Goal: Task Accomplishment & Management: Use online tool/utility

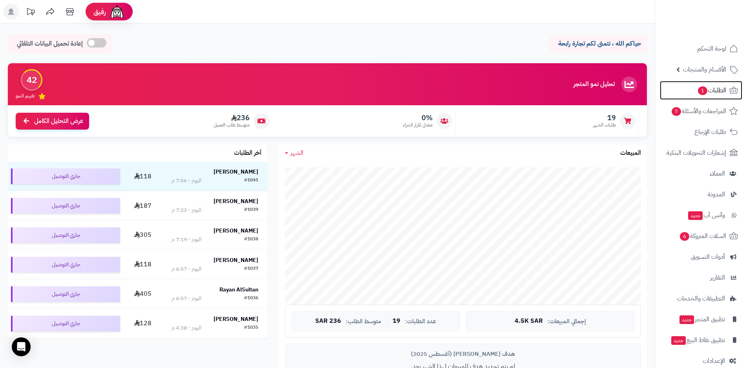
click at [718, 91] on span "الطلبات 1" at bounding box center [711, 90] width 29 height 11
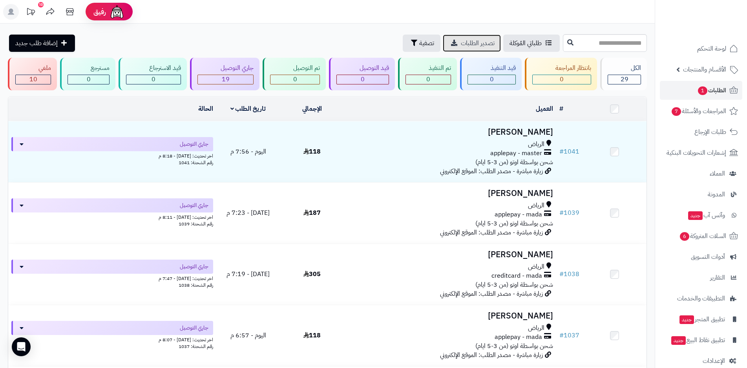
click at [461, 43] on span "تصدير الطلبات" at bounding box center [478, 42] width 34 height 9
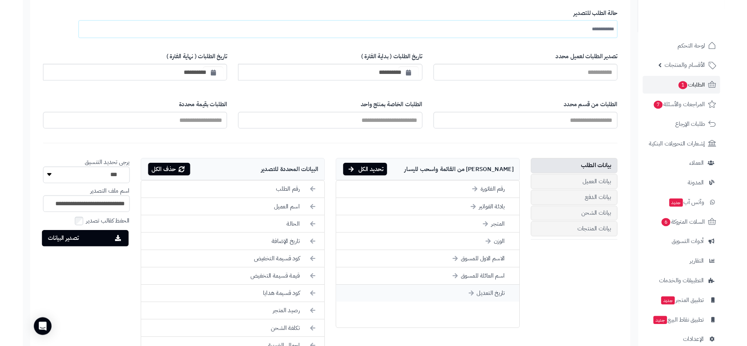
scroll to position [79, 0]
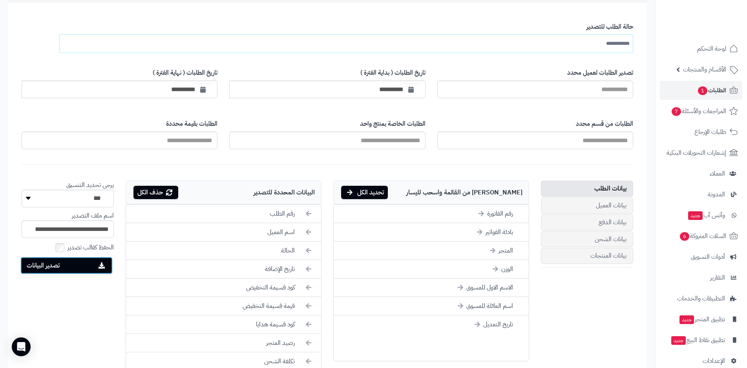
click at [73, 263] on button "تصدير البيانات" at bounding box center [66, 265] width 92 height 17
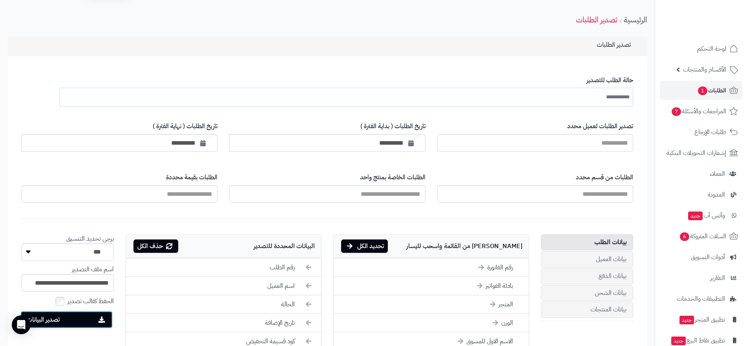
scroll to position [39, 0]
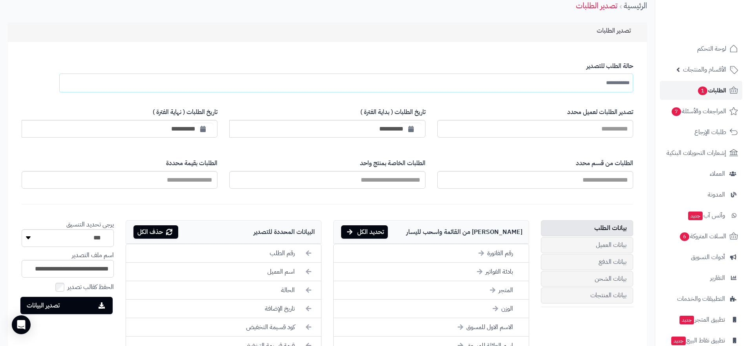
click at [709, 87] on span "الطلبات 1" at bounding box center [711, 90] width 29 height 11
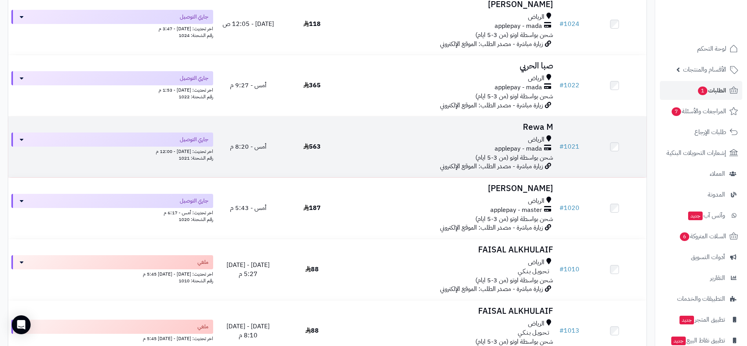
scroll to position [1060, 0]
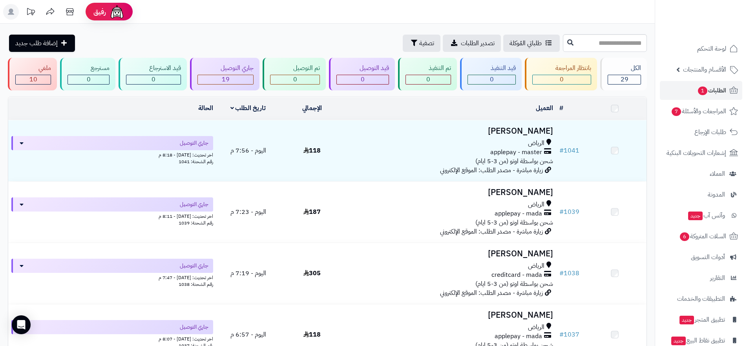
scroll to position [1060, 0]
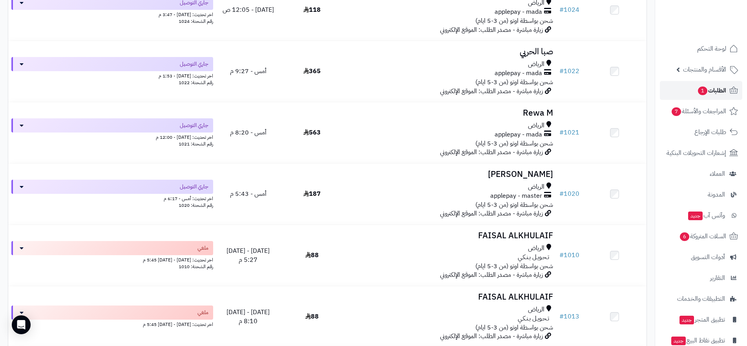
click at [705, 94] on span "1" at bounding box center [702, 90] width 9 height 9
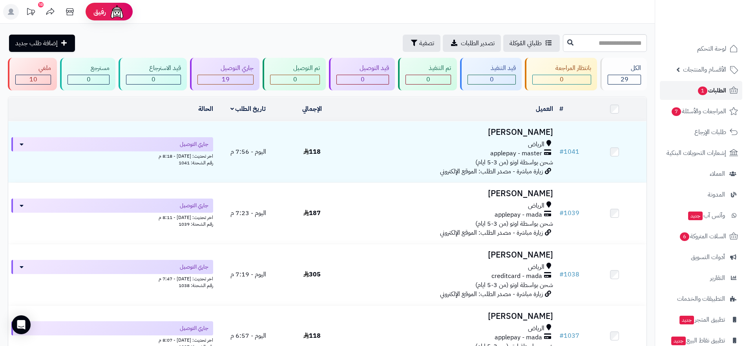
click at [709, 90] on span "الطلبات 1" at bounding box center [711, 90] width 29 height 11
